Goal: Book appointment/travel/reservation

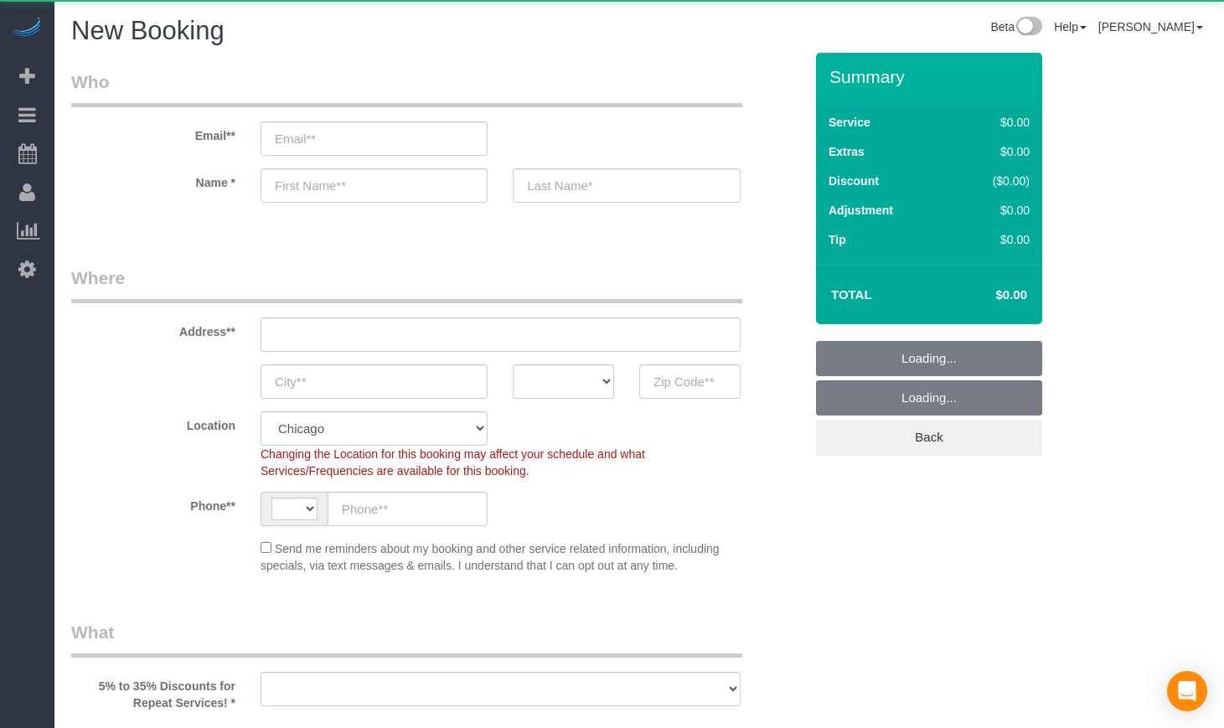
select select "string:[GEOGRAPHIC_DATA]"
select select "object:917"
select select "512"
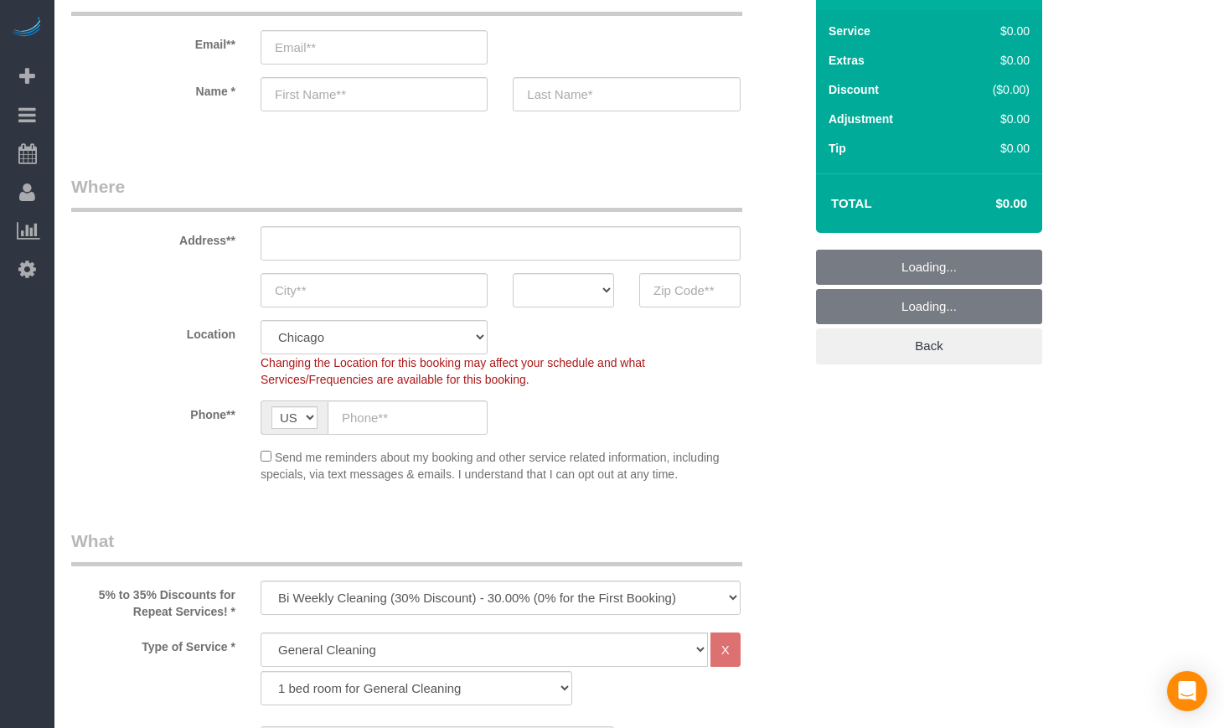
scroll to position [279, 0]
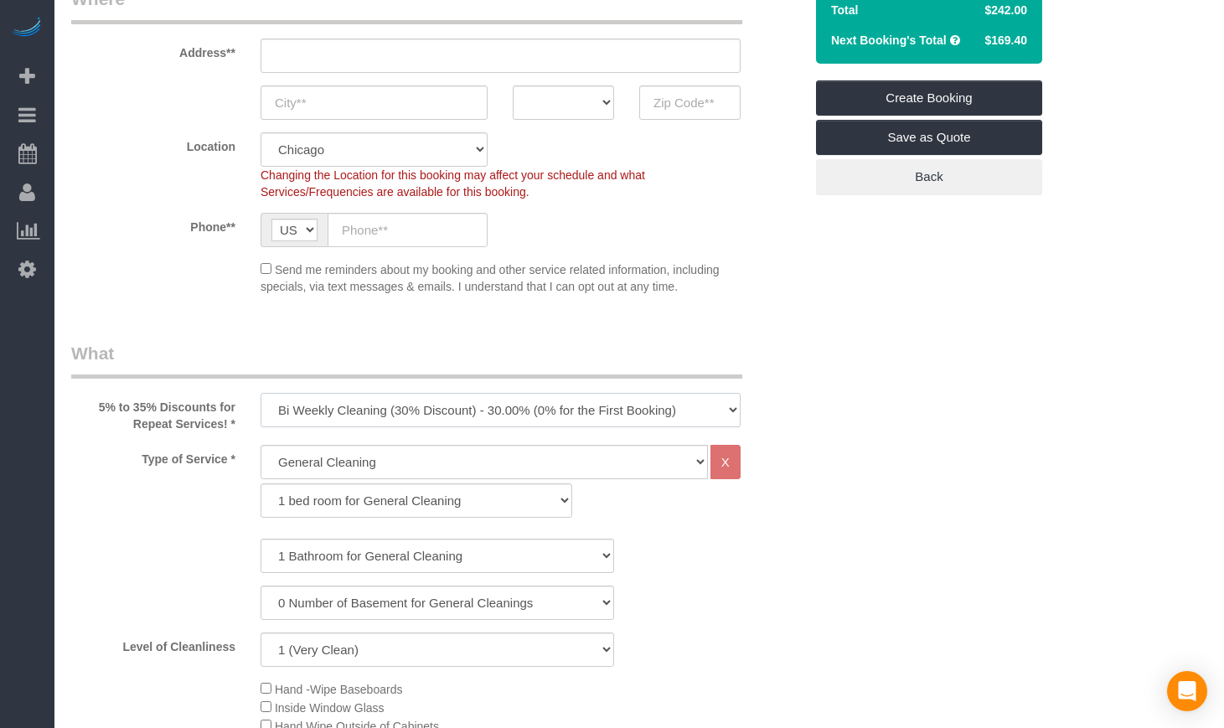
click at [643, 415] on select "One Time Cleaning Weekly Cleaning (35% Discount) - 35.00% (0% for the First Boo…" at bounding box center [501, 410] width 480 height 34
select select "object:1075"
click at [261, 393] on select "One Time Cleaning Weekly Cleaning (35% Discount) - 35.00% (0% for the First Boo…" at bounding box center [501, 410] width 480 height 34
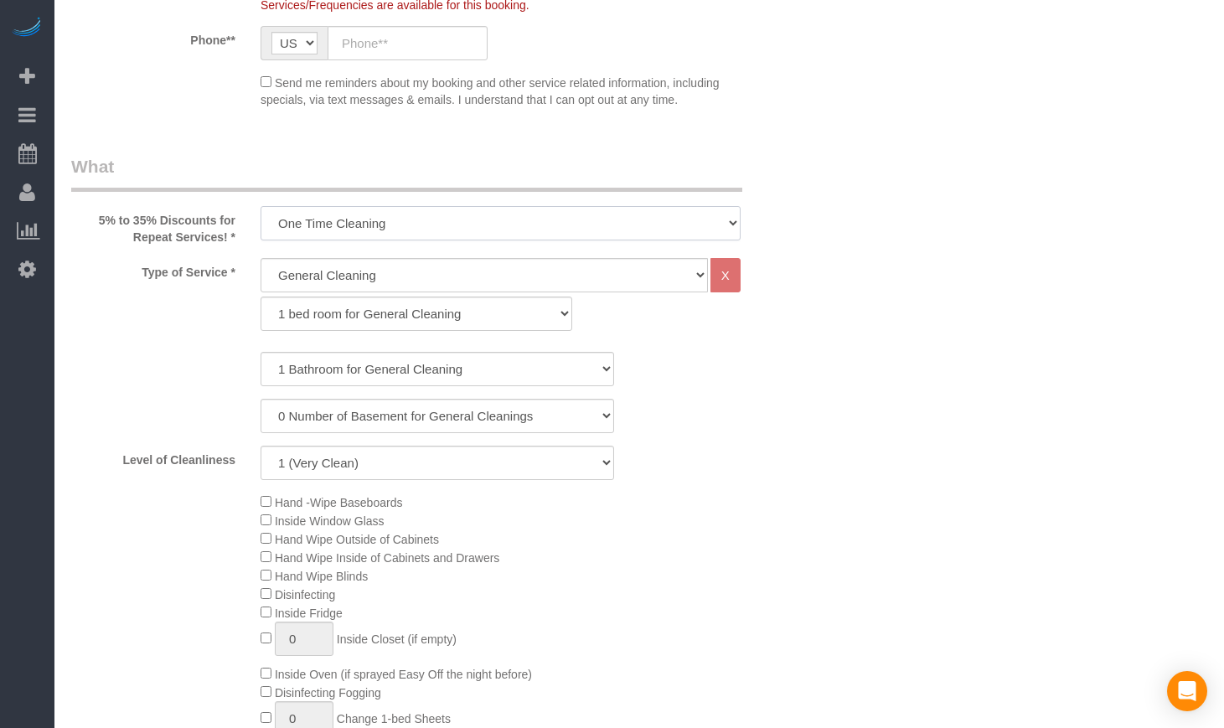
scroll to position [559, 0]
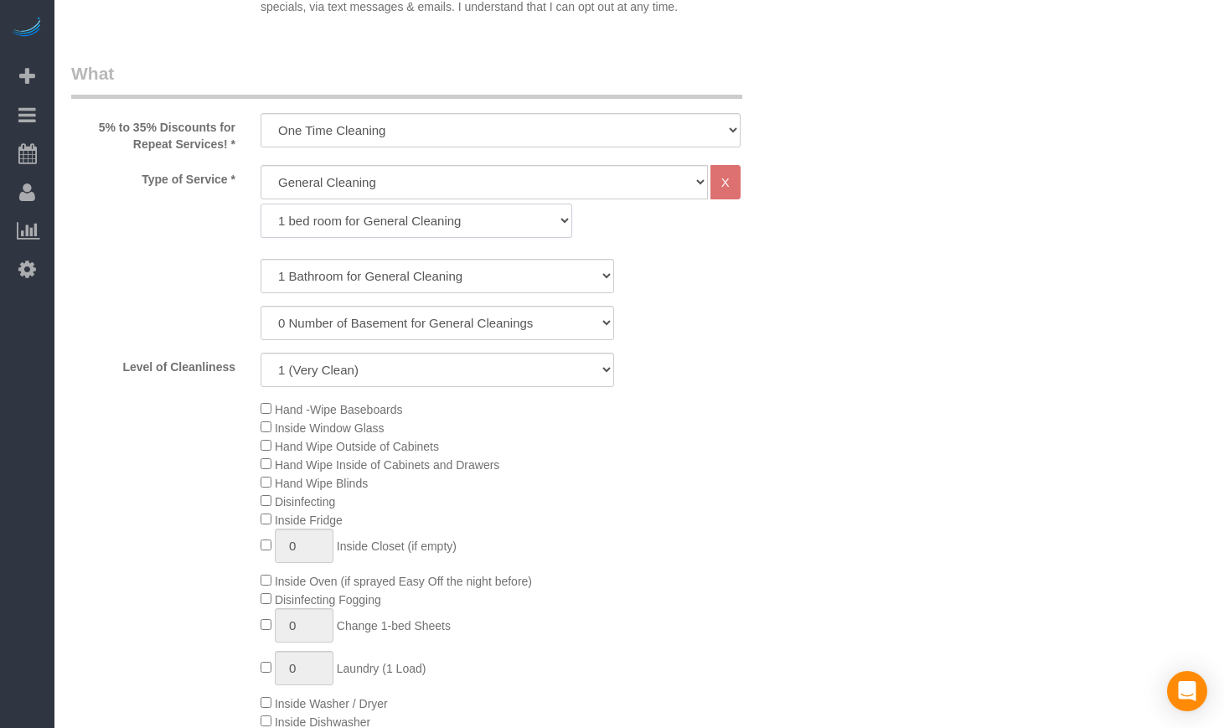
click at [416, 226] on select "1 bed room for General Cleaning 2 bed room for General Cleaning 3 bed room for …" at bounding box center [417, 221] width 312 height 34
click at [261, 204] on select "1 bed room for General Cleaning 2 bed room for General Cleaning 3 bed room for …" at bounding box center [417, 221] width 312 height 34
click at [325, 275] on select "1 Bathroom for General Cleaning 2 Bathroom for General Cleanings 3 Bathroom for…" at bounding box center [438, 276] width 354 height 34
select select "2"
click at [261, 259] on select "1 Bathroom for General Cleaning 2 Bathroom for General Cleanings 3 Bathroom for…" at bounding box center [438, 276] width 354 height 34
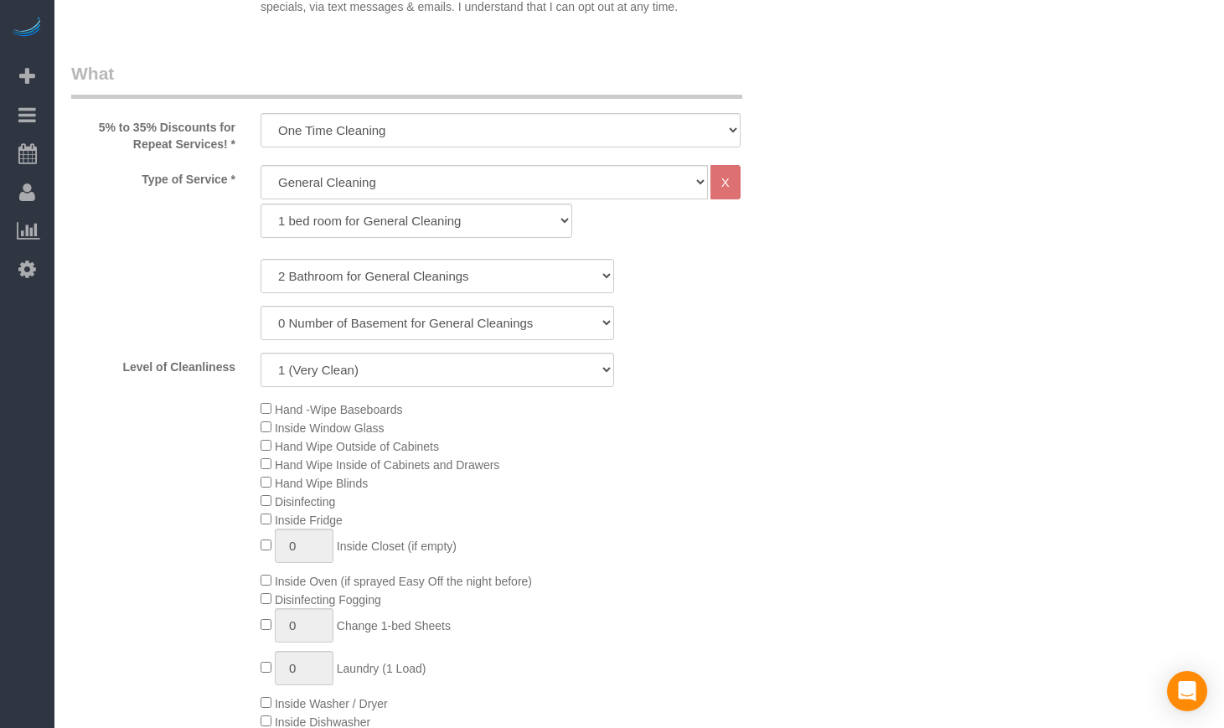
click at [794, 480] on div "Hand -Wipe Baseboards Inside Window Glass Hand Wipe Outside of Cabinets Hand Wi…" at bounding box center [532, 584] width 568 height 368
click at [594, 373] on select "1 (Very Clean) 2 3 4 5 (Average Condition) 6 7 8 9 10 (Extremely Dirty)" at bounding box center [438, 370] width 354 height 34
select select "5"
click at [261, 353] on select "1 (Very Clean) 2 3 4 5 (Average Condition) 6 7 8 9 10 (Extremely Dirty)" at bounding box center [438, 370] width 354 height 34
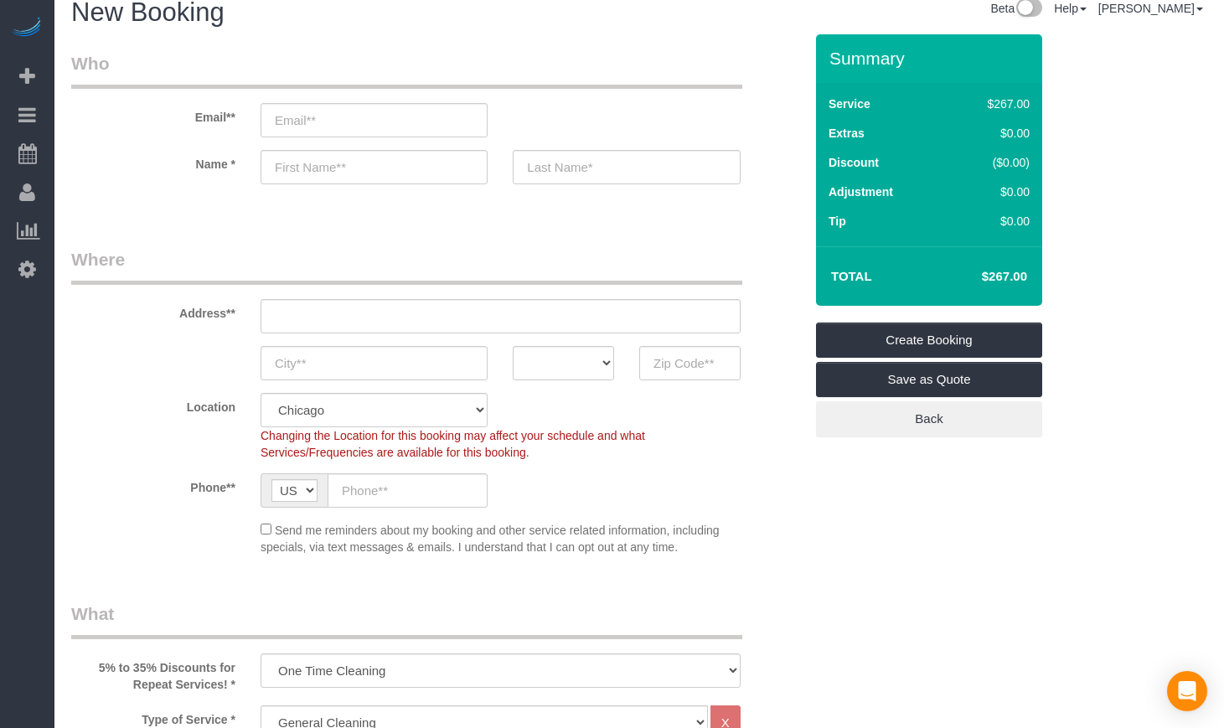
scroll to position [0, 0]
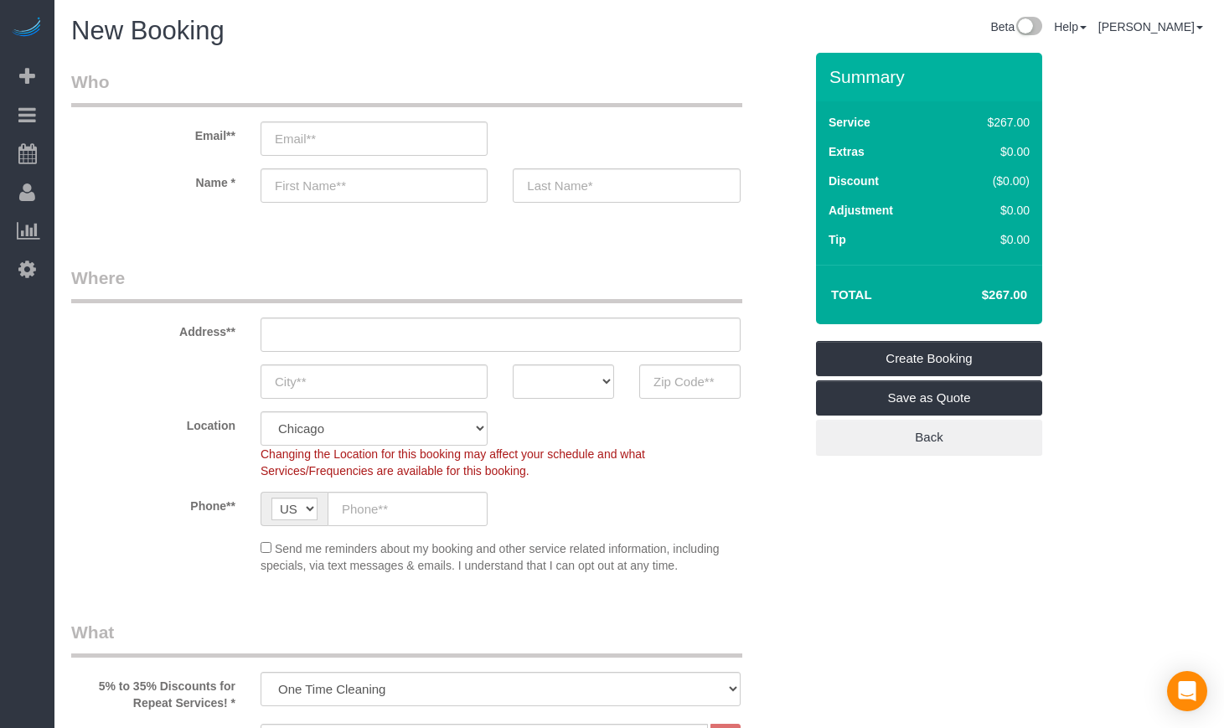
drag, startPoint x: 1006, startPoint y: 296, endPoint x: 997, endPoint y: 308, distance: 14.4
click at [1007, 296] on h4 "$293.00" at bounding box center [980, 295] width 96 height 14
drag, startPoint x: 981, startPoint y: 286, endPoint x: 1026, endPoint y: 286, distance: 45.3
click at [1026, 286] on td "$293.00" at bounding box center [979, 295] width 109 height 42
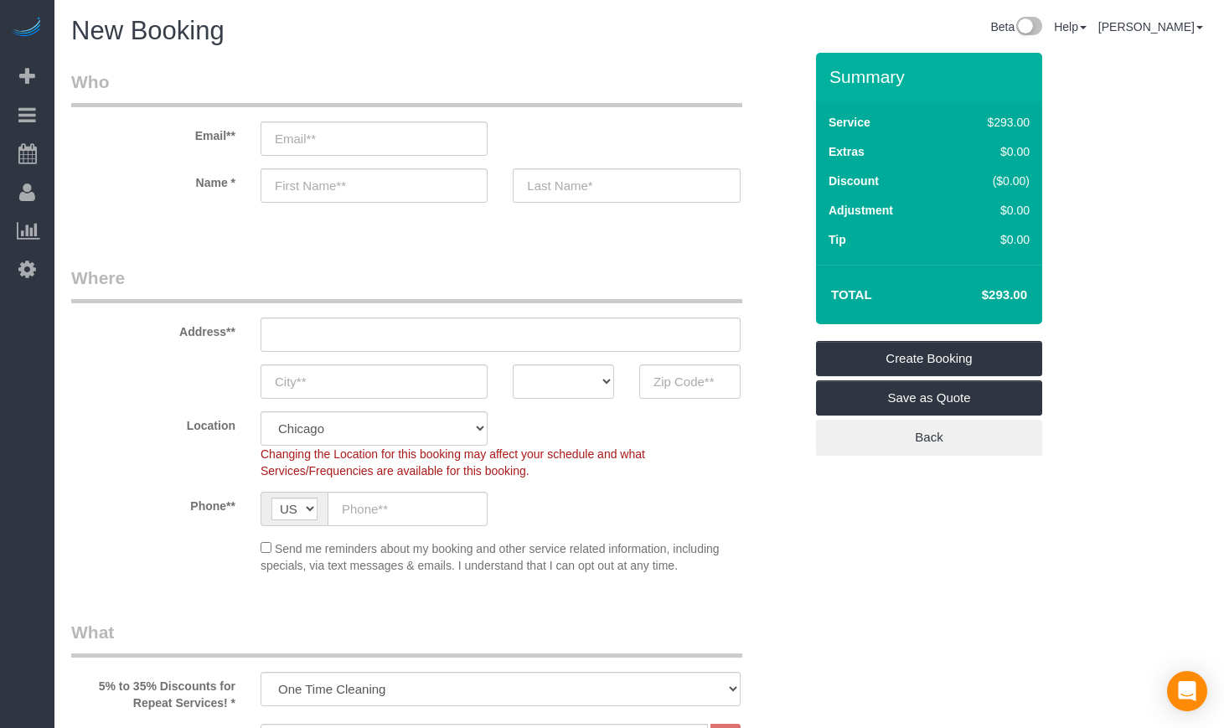
click at [1029, 286] on td "$293.00" at bounding box center [979, 295] width 109 height 42
drag, startPoint x: 1032, startPoint y: 291, endPoint x: 969, endPoint y: 291, distance: 62.9
click at [969, 291] on td "$293.00" at bounding box center [979, 295] width 109 height 42
click at [1034, 305] on div "Total $293.00" at bounding box center [929, 295] width 226 height 60
drag, startPoint x: 988, startPoint y: 287, endPoint x: 962, endPoint y: 287, distance: 26.0
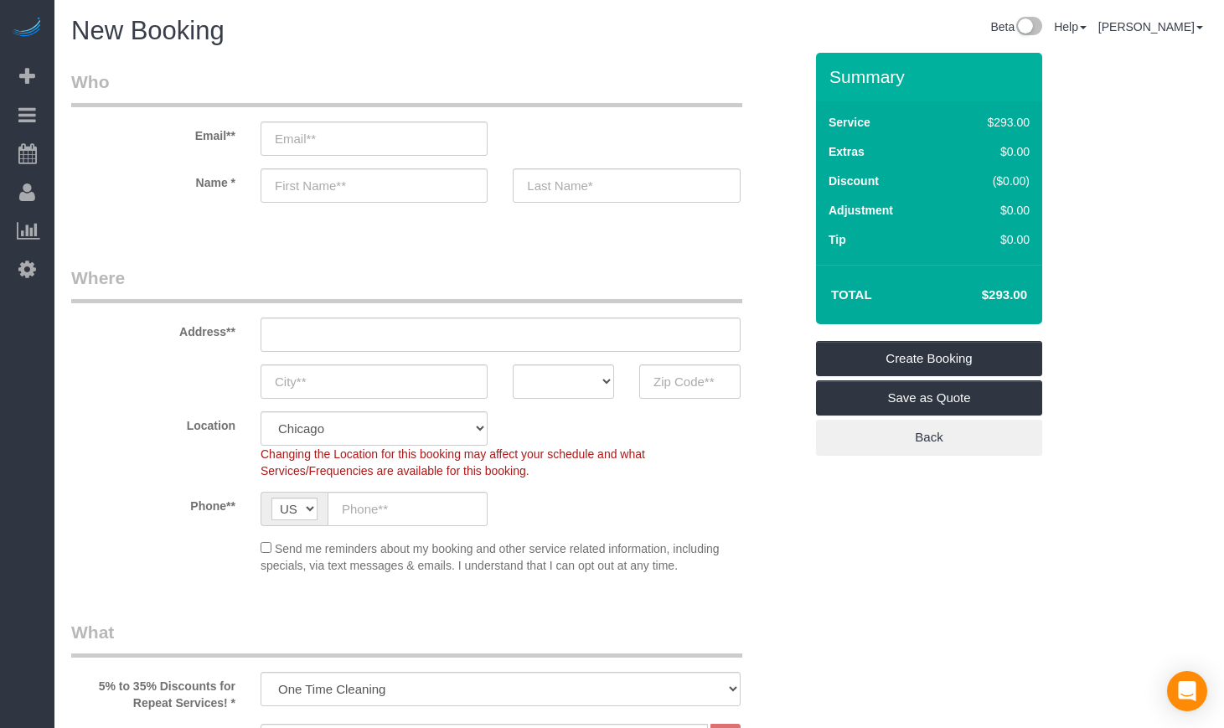
click at [962, 287] on div "Total $293.00" at bounding box center [929, 295] width 226 height 60
